Goal: Task Accomplishment & Management: Use online tool/utility

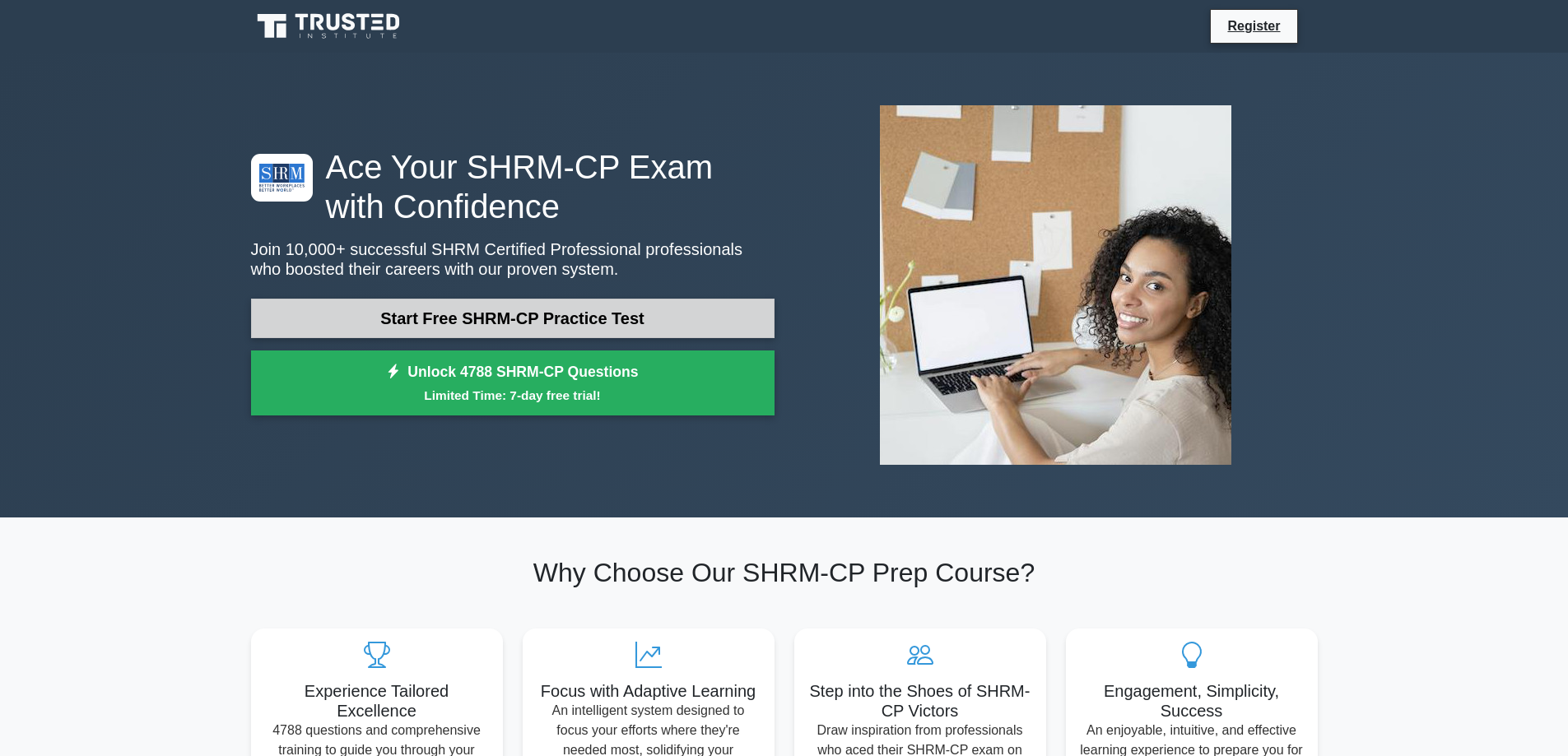
click at [629, 311] on link "Start Free SHRM-CP Practice Test" at bounding box center [513, 318] width 524 height 40
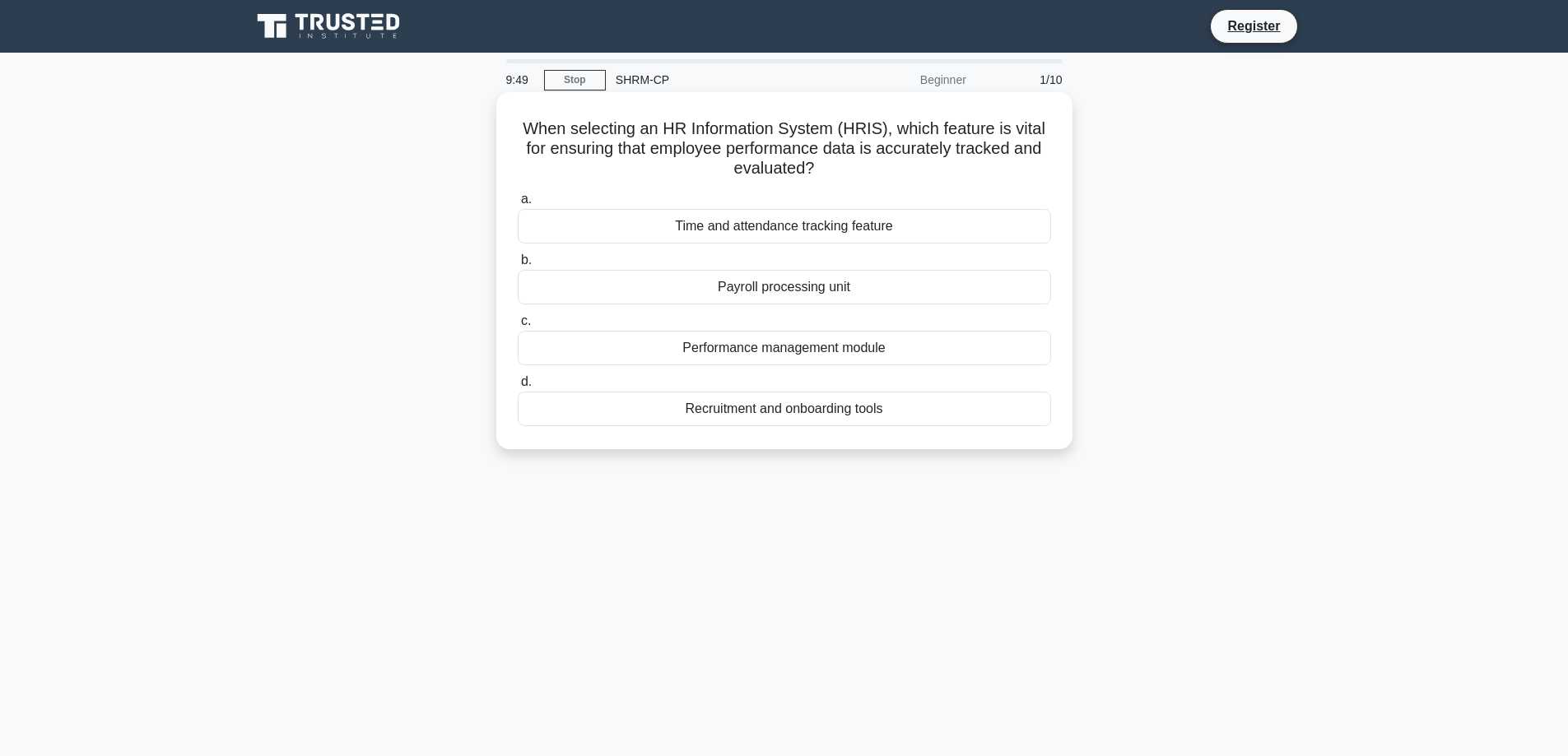
click at [806, 346] on div "Performance management module" at bounding box center [784, 348] width 533 height 35
click at [518, 326] on input "c. Performance management module" at bounding box center [518, 321] width 0 height 11
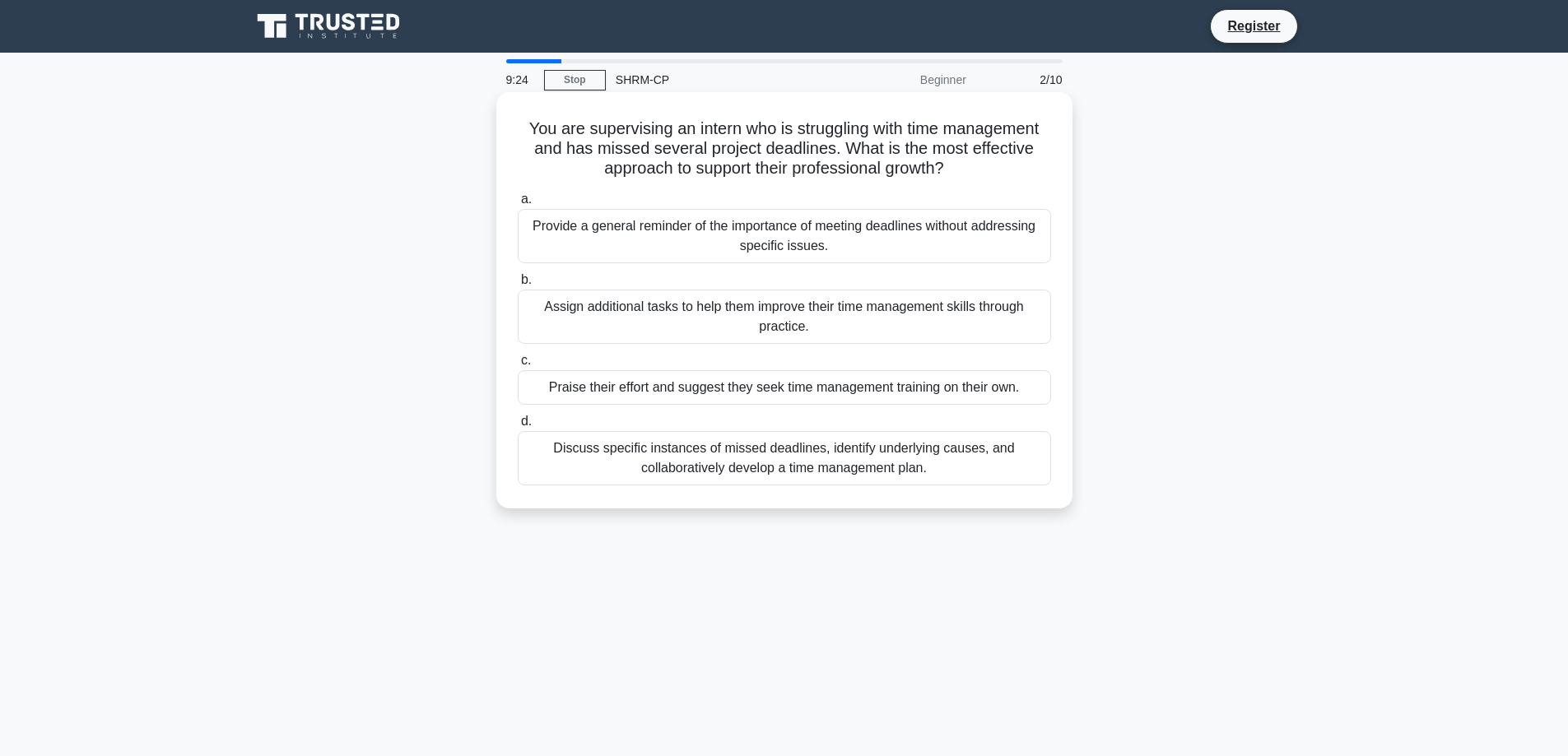
click at [598, 463] on div "Discuss specific instances of missed deadlines, identify underlying causes, and…" at bounding box center [784, 458] width 533 height 54
click at [518, 427] on input "d. Discuss specific instances of missed deadlines, identify underlying causes, …" at bounding box center [518, 421] width 0 height 11
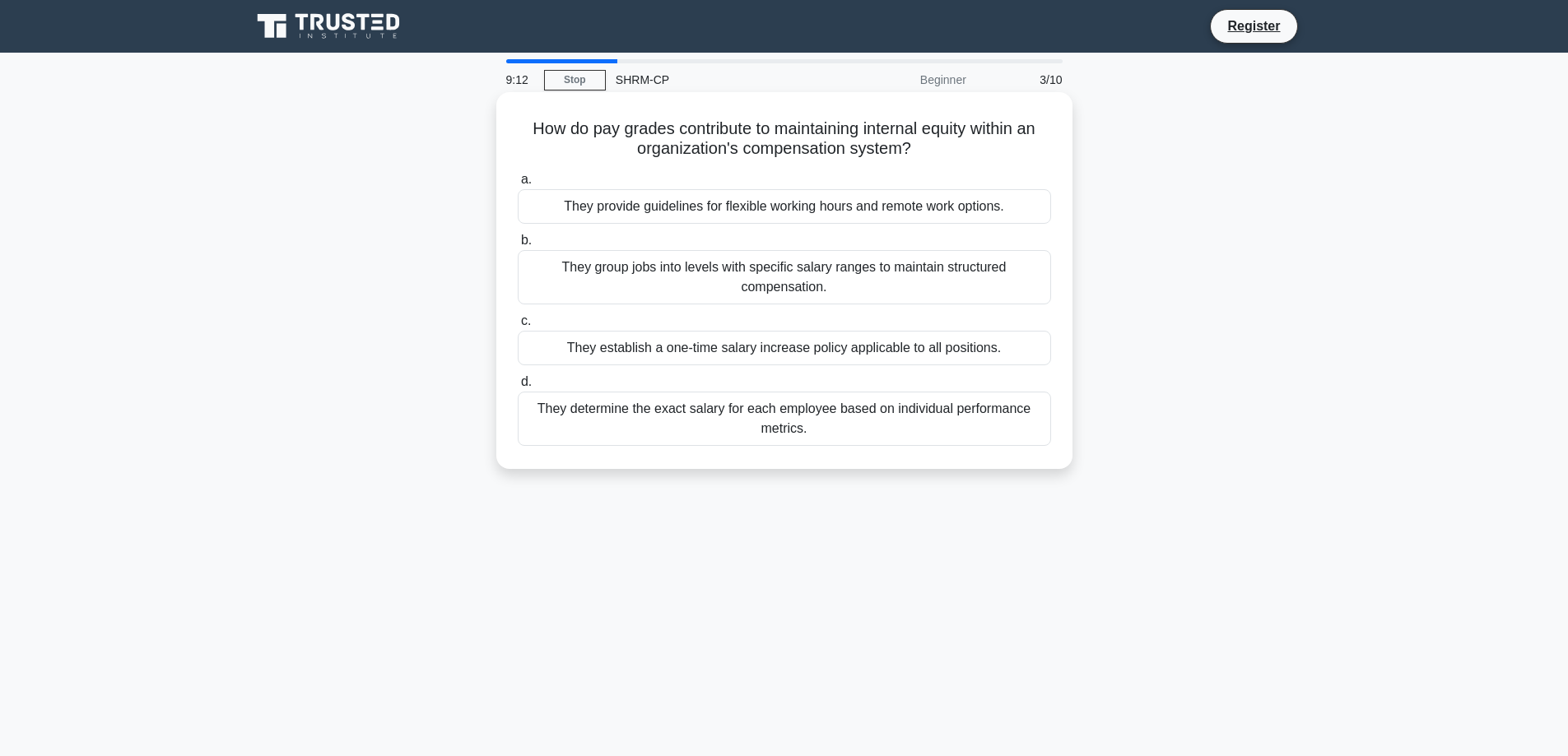
click at [800, 278] on div "They group jobs into levels with specific salary ranges to maintain structured …" at bounding box center [784, 277] width 533 height 54
click at [518, 246] on input "b. They group jobs into levels with specific salary ranges to maintain structur…" at bounding box center [518, 240] width 0 height 11
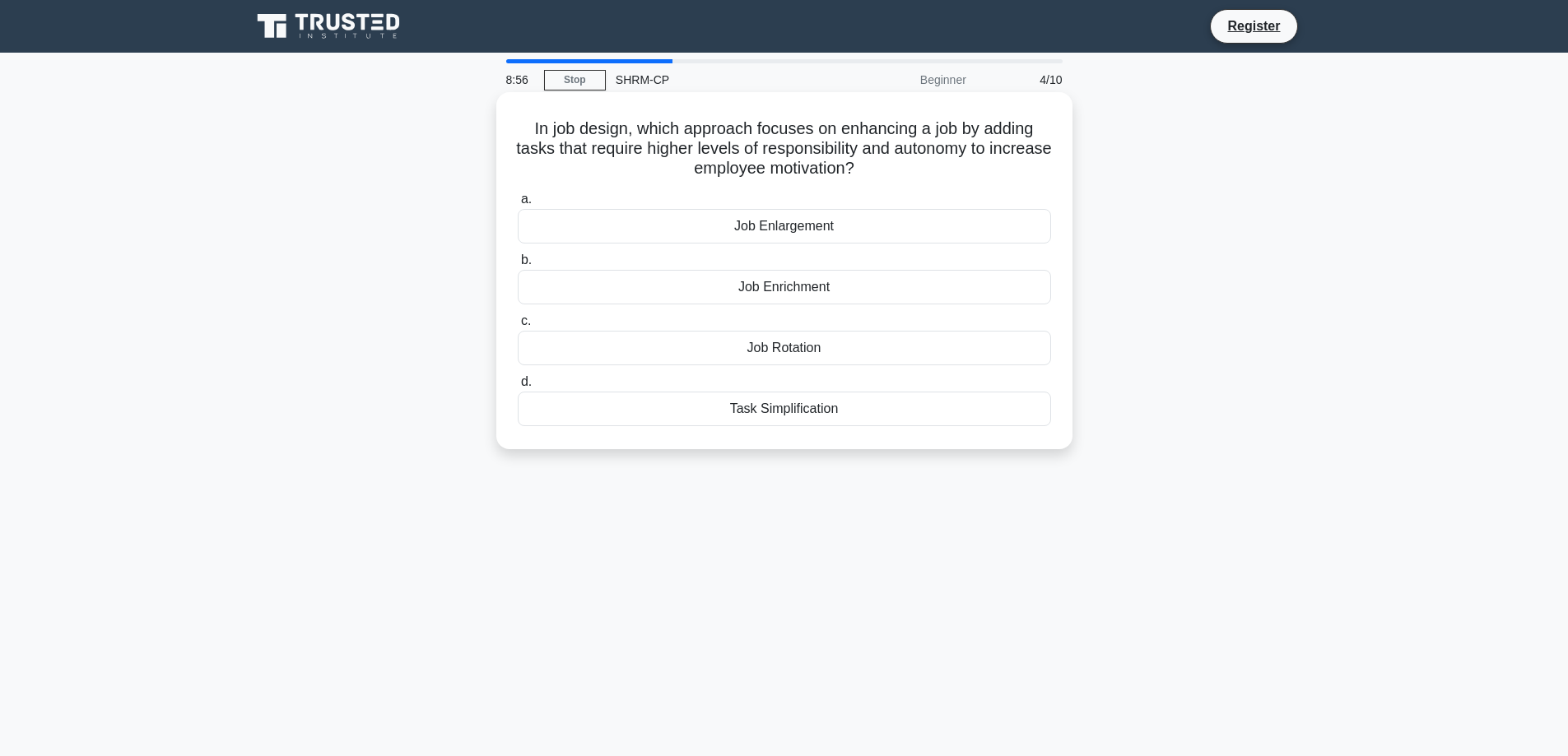
click at [712, 284] on div "Job Enrichment" at bounding box center [784, 287] width 533 height 35
click at [518, 266] on input "b. Job Enrichment" at bounding box center [518, 260] width 0 height 11
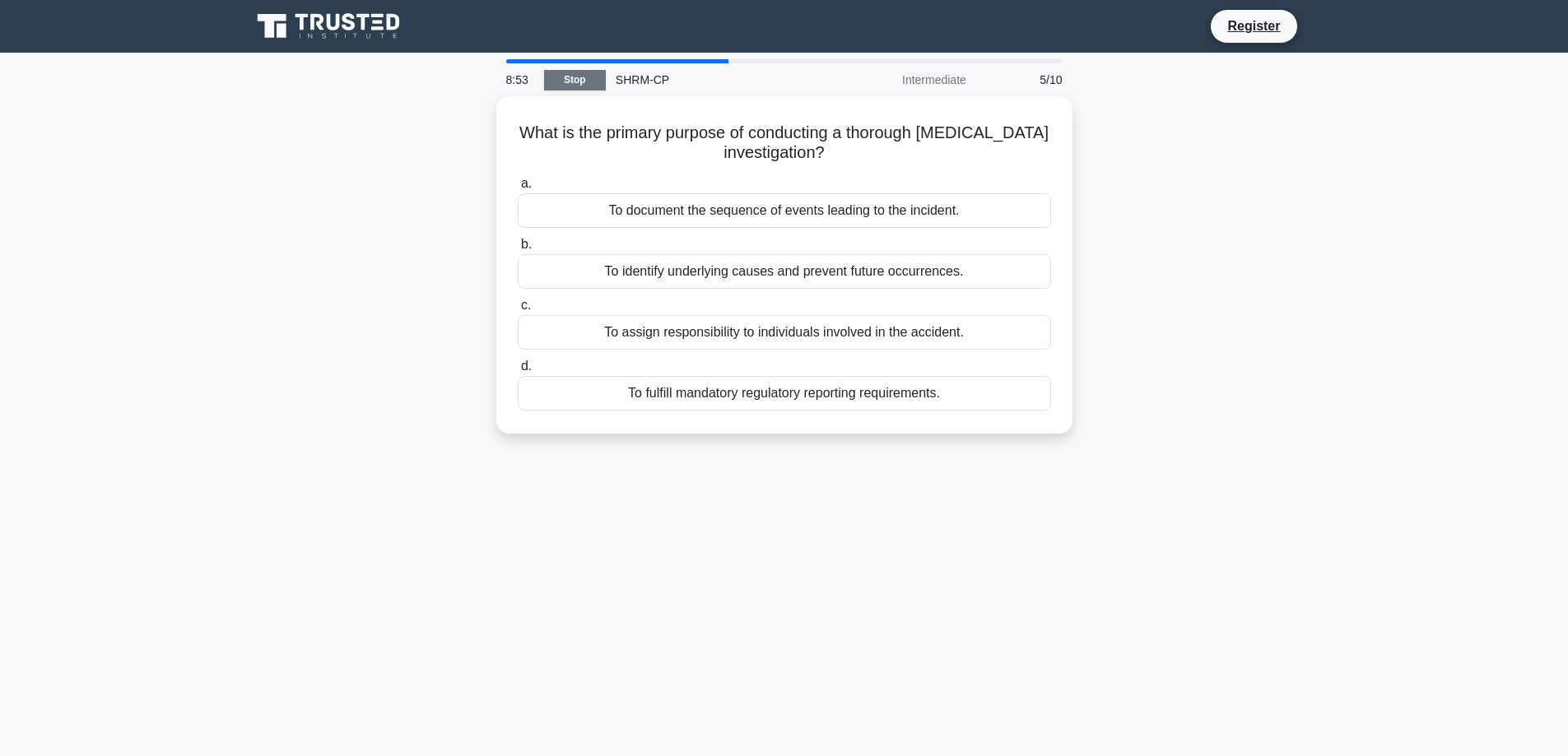
click at [591, 81] on link "Stop" at bounding box center [575, 80] width 62 height 20
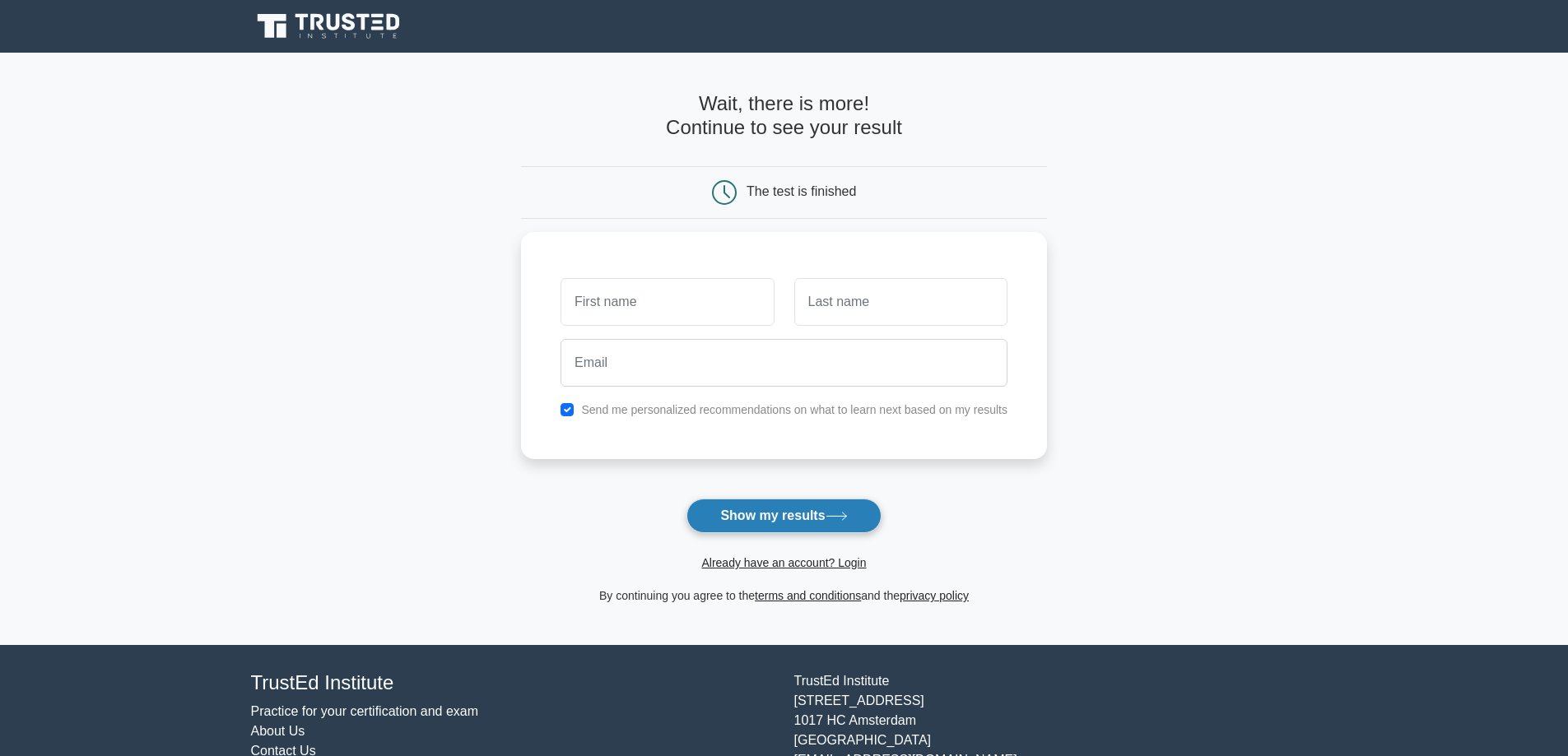
click at [729, 524] on button "Show my results" at bounding box center [784, 516] width 195 height 35
